Goal: Task Accomplishment & Management: Manage account settings

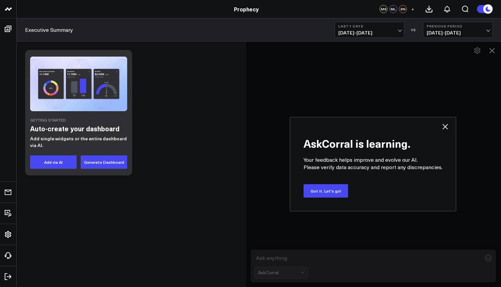
click at [377, 30] on span "[DATE] - [DATE]" at bounding box center [369, 32] width 62 height 5
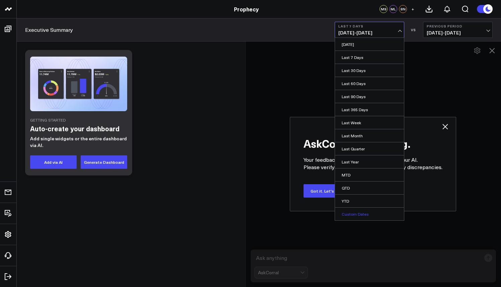
click at [361, 211] on link "Custom Dates" at bounding box center [369, 213] width 69 height 13
select select "8"
select select "2025"
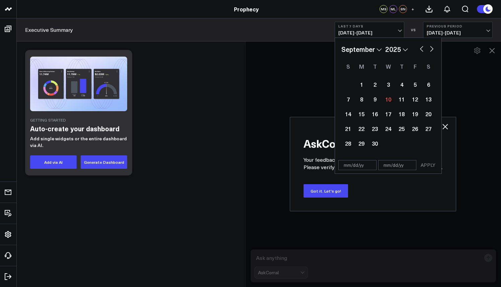
click at [379, 169] on input "text" at bounding box center [397, 165] width 38 height 10
select select "8"
select select "2025"
click at [364, 170] on input "text" at bounding box center [357, 165] width 38 height 10
select select "8"
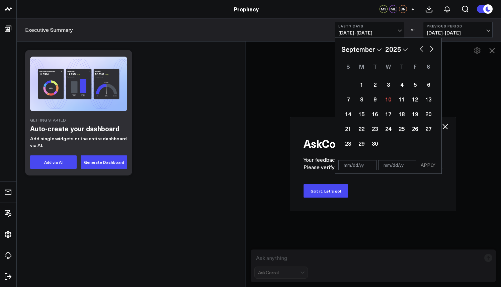
select select "2025"
click at [316, 84] on div "AskCorral is learning. Your feedback helps improve and evolve our AI. Please ve…" at bounding box center [373, 164] width 256 height 246
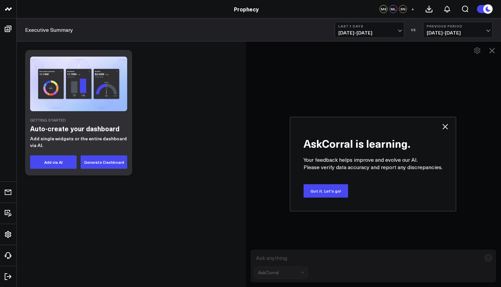
click at [314, 38] on div "Executive Summary Last 7 Days [DATE] - [DATE] VS Previous Period [DATE] - [DATE]" at bounding box center [259, 29] width 484 height 23
click at [471, 13] on button "Open search" at bounding box center [465, 9] width 18 height 18
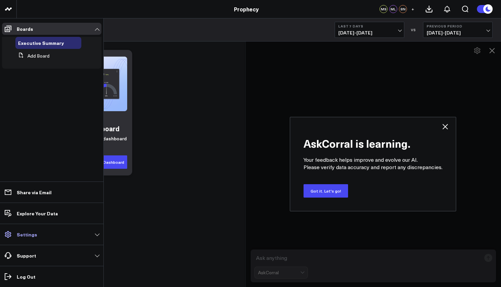
click at [6, 231] on icon at bounding box center [8, 234] width 8 height 8
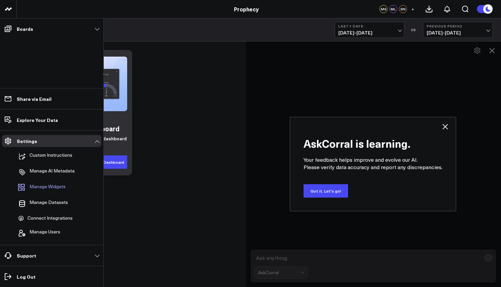
click at [36, 190] on span "Manage Widgets" at bounding box center [47, 188] width 36 height 8
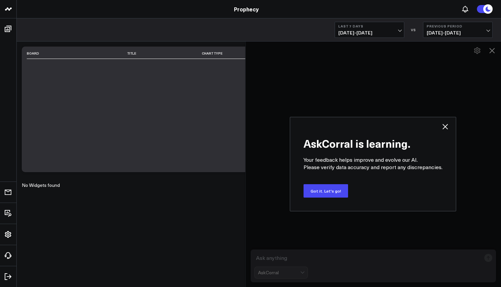
click at [88, 105] on div "Board Title Chart Type" at bounding box center [207, 109] width 371 height 125
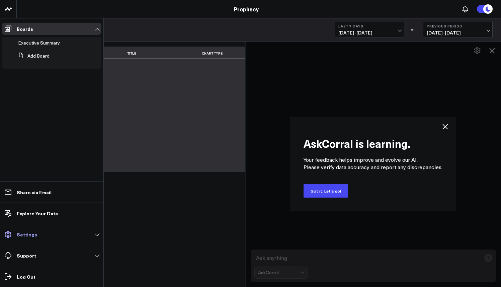
click at [37, 237] on link "Settings" at bounding box center [51, 234] width 99 height 12
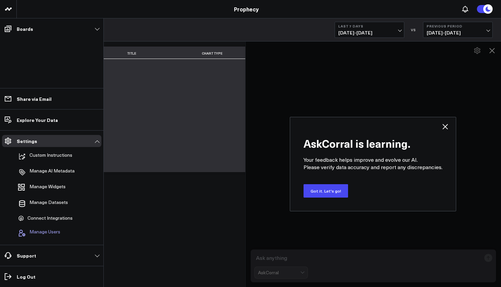
click at [39, 234] on span "Manage Users" at bounding box center [44, 233] width 31 height 8
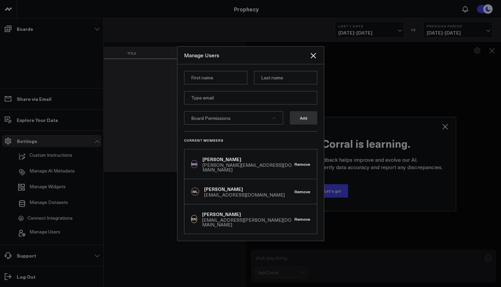
click at [57, 218] on div at bounding box center [250, 143] width 501 height 287
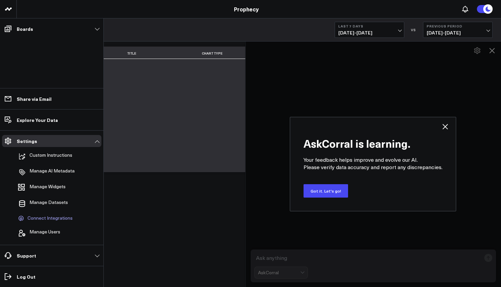
click at [41, 217] on span "Connect Integrations" at bounding box center [49, 218] width 45 height 6
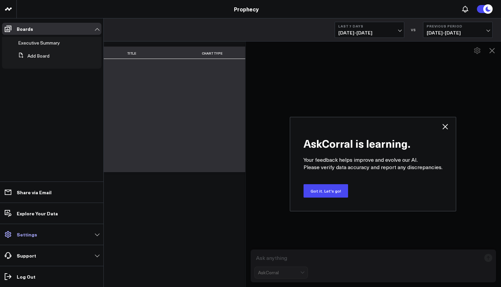
click at [17, 238] on link "Settings" at bounding box center [51, 234] width 99 height 12
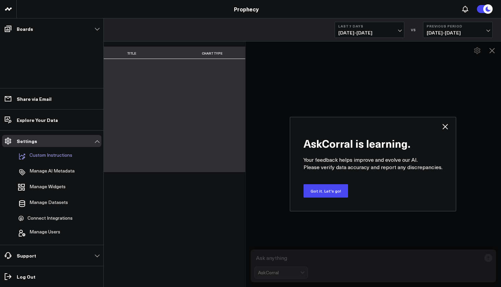
click at [51, 158] on p "Custom Instructions" at bounding box center [50, 156] width 43 height 8
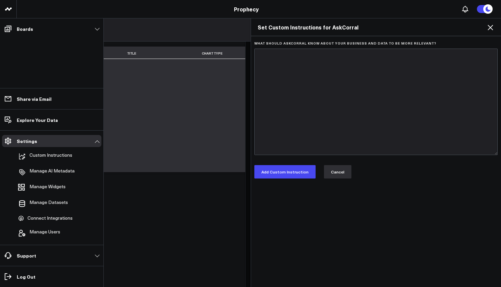
click at [330, 172] on button "Cancel" at bounding box center [337, 171] width 27 height 13
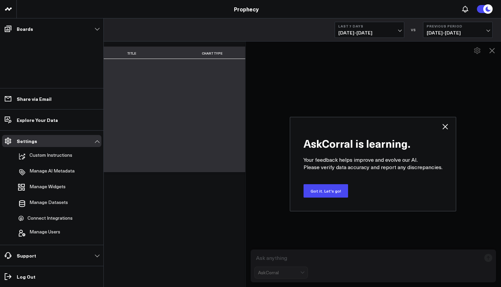
click at [50, 40] on ul "Boards Executive Summary Add Board Share via Email Explore Your Data Settings C…" at bounding box center [51, 152] width 103 height 268
click at [50, 28] on link "Boards" at bounding box center [51, 29] width 99 height 12
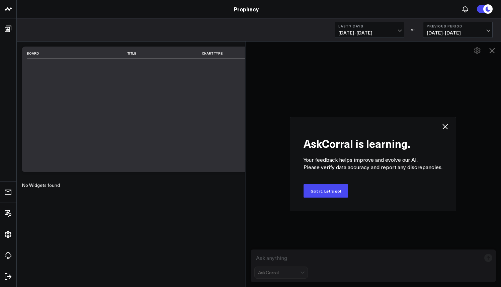
click at [242, 8] on link "Prophecy" at bounding box center [246, 8] width 25 height 7
